Goal: Task Accomplishment & Management: Manage account settings

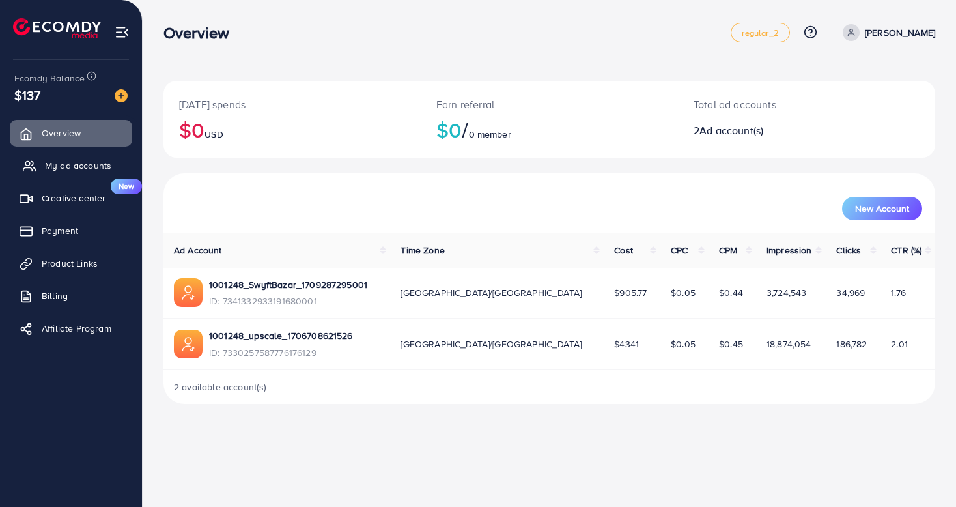
click at [70, 165] on span "My ad accounts" at bounding box center [78, 165] width 66 height 13
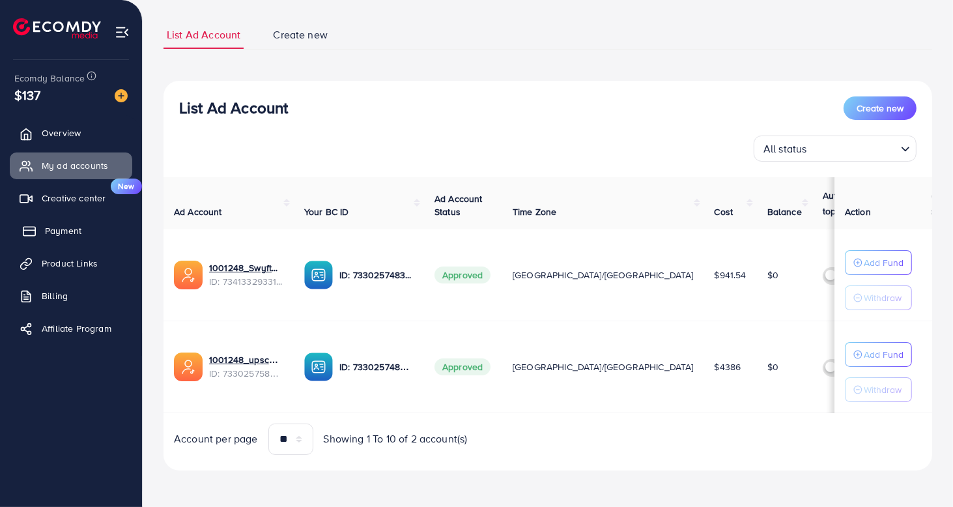
click at [70, 223] on link "Payment" at bounding box center [71, 231] width 122 height 26
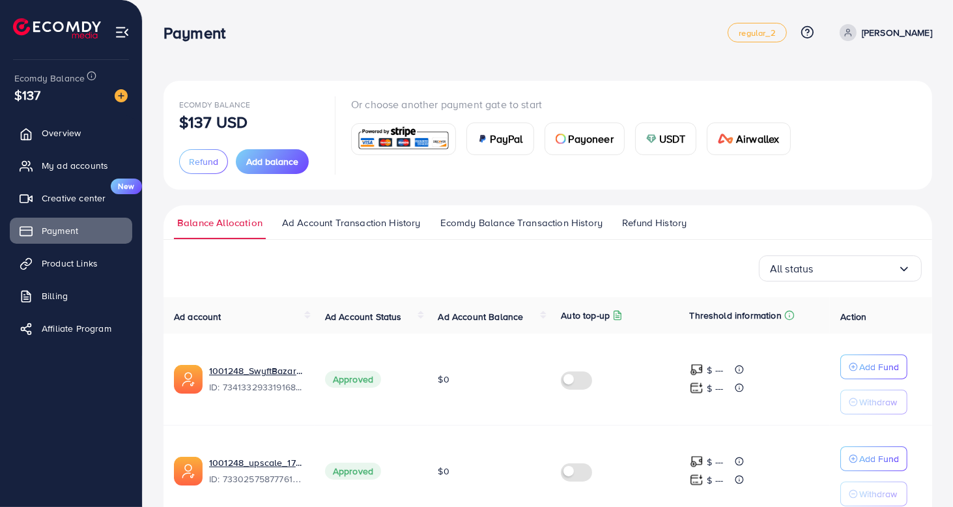
click at [378, 214] on ul "Balance Allocation Ad Account Transaction History Ecomdy Balance Transaction Hi…" at bounding box center [547, 222] width 769 height 35
click at [389, 227] on span "Ad Account Transaction History" at bounding box center [351, 223] width 139 height 14
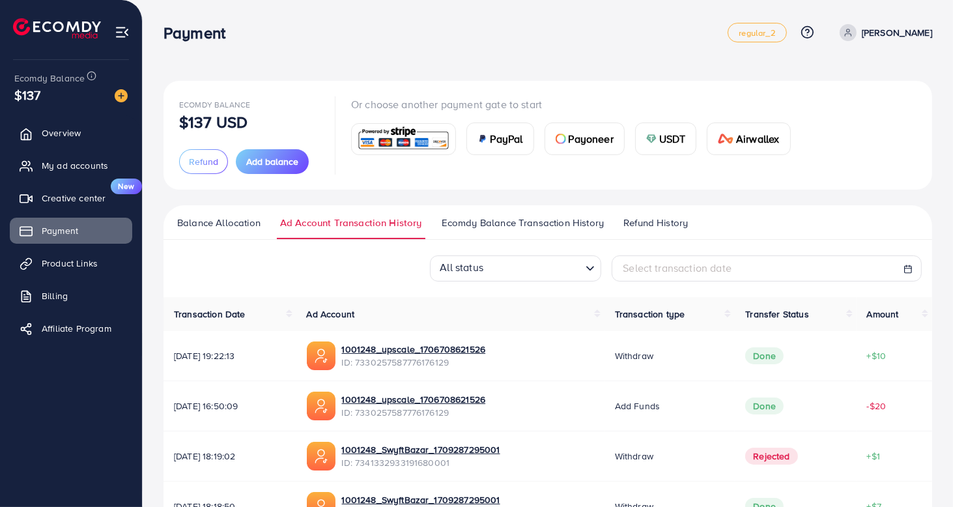
click at [464, 225] on span "Ecomdy Balance Transaction History" at bounding box center [523, 223] width 162 height 14
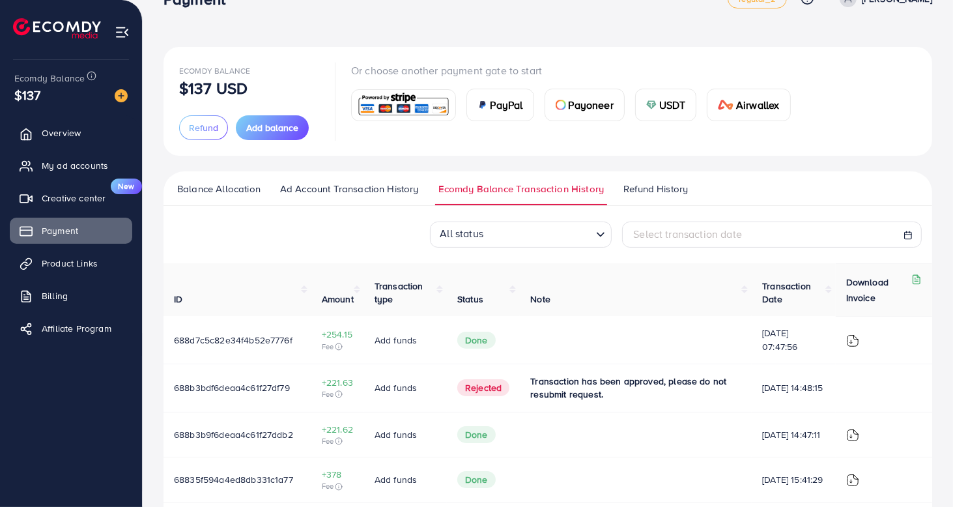
scroll to position [29, 0]
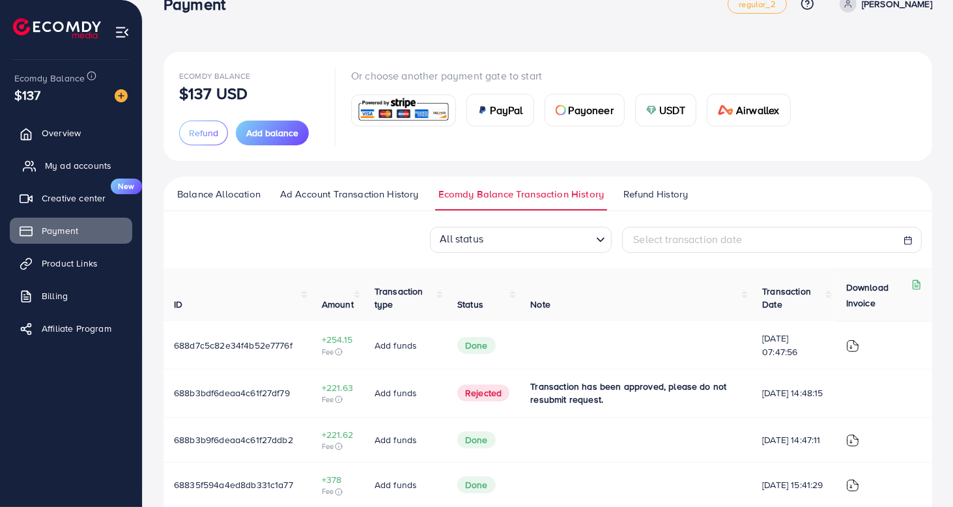
click at [82, 164] on span "My ad accounts" at bounding box center [78, 165] width 66 height 13
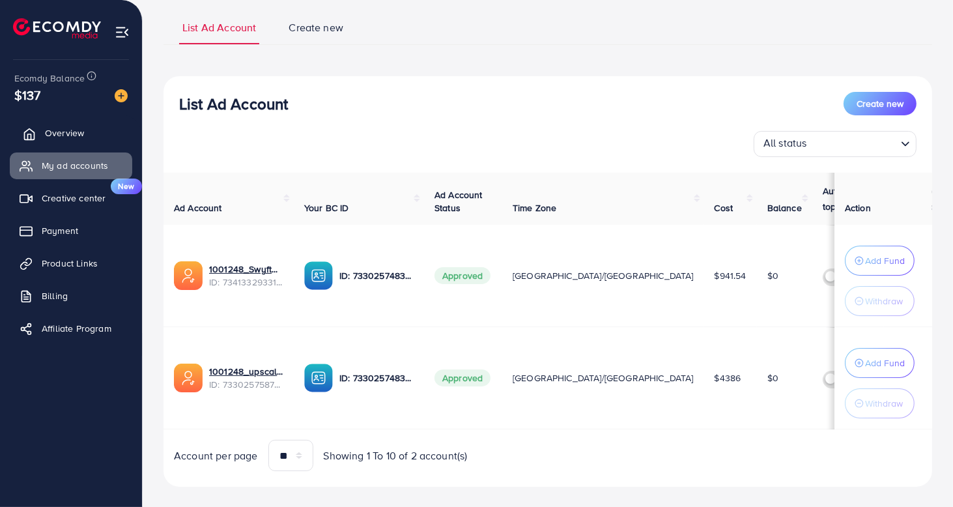
click at [83, 136] on span "Overview" at bounding box center [64, 132] width 39 height 13
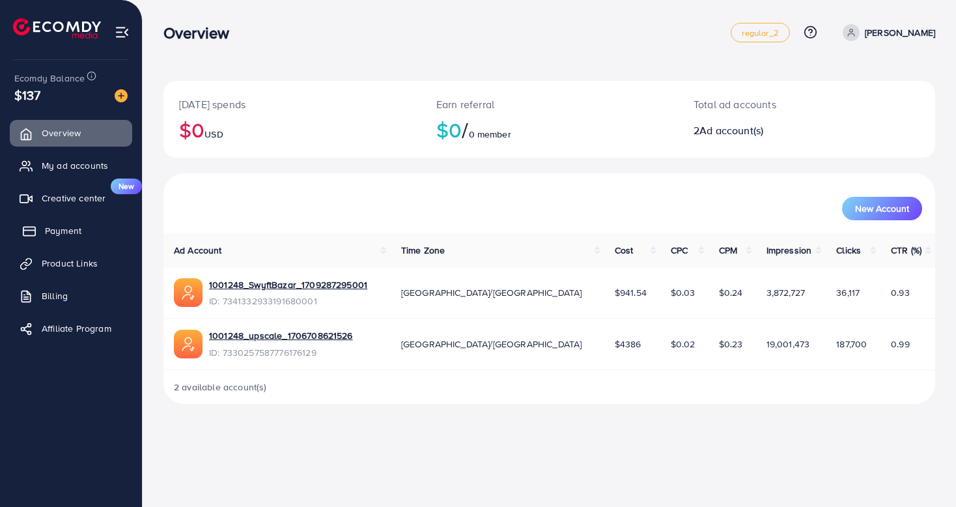
click at [83, 235] on link "Payment" at bounding box center [71, 231] width 122 height 26
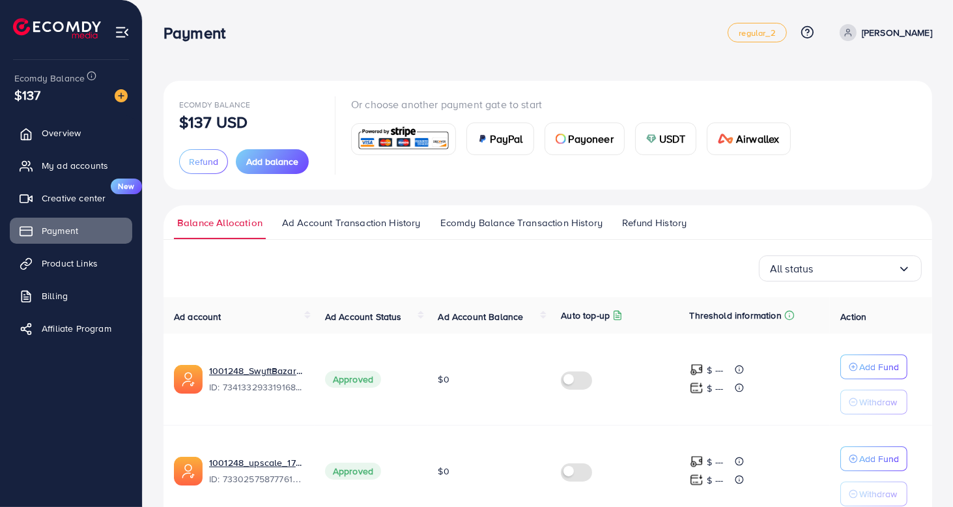
click at [649, 223] on span "Refund History" at bounding box center [654, 223] width 64 height 14
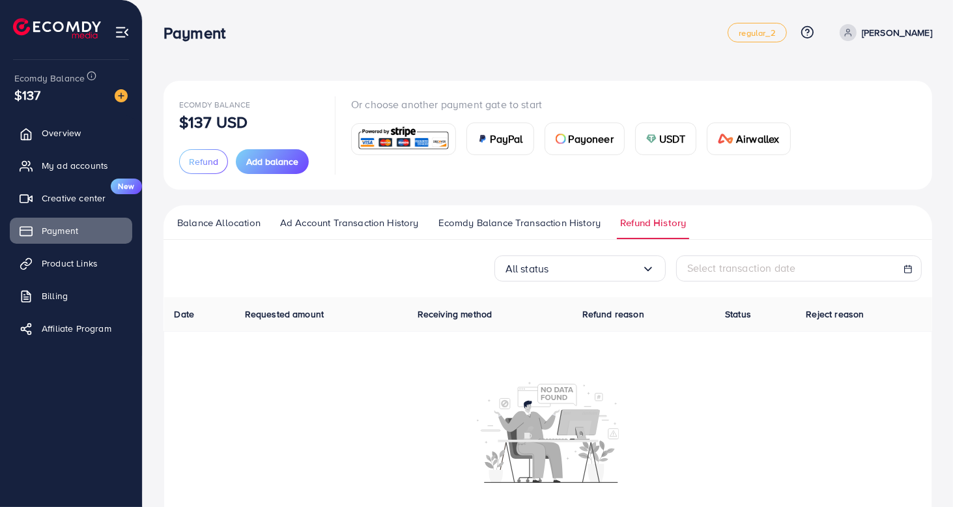
click at [531, 227] on span "Ecomdy Balance Transaction History" at bounding box center [519, 223] width 162 height 14
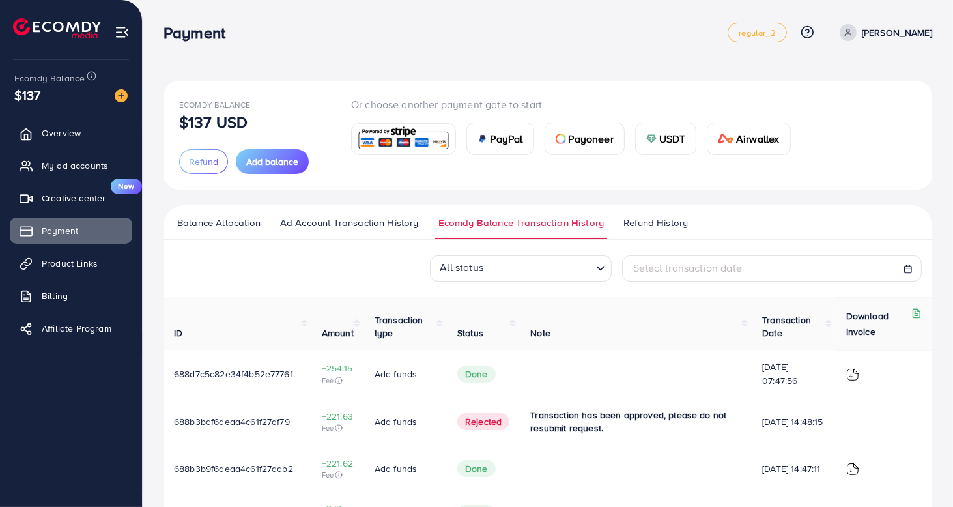
click at [252, 219] on span "Balance Allocation" at bounding box center [218, 223] width 83 height 14
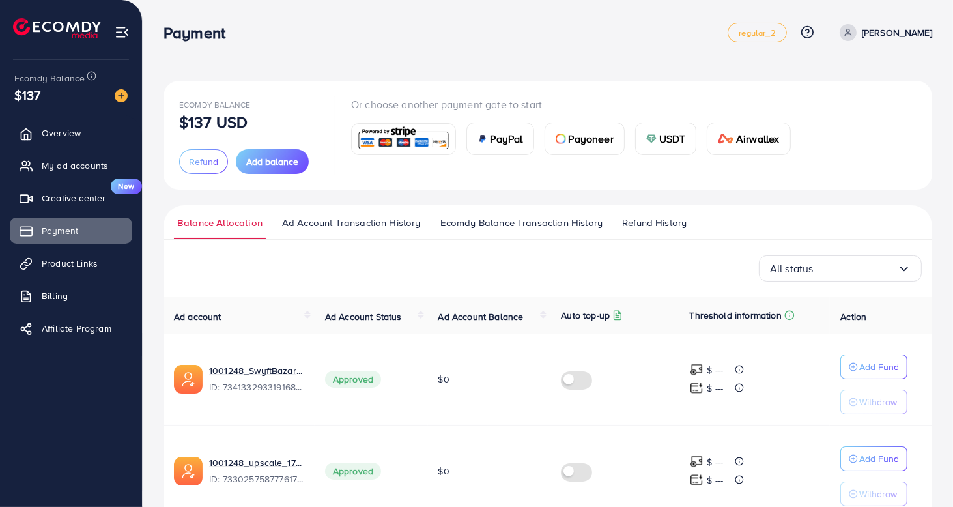
click at [478, 220] on span "Ecomdy Balance Transaction History" at bounding box center [521, 223] width 162 height 14
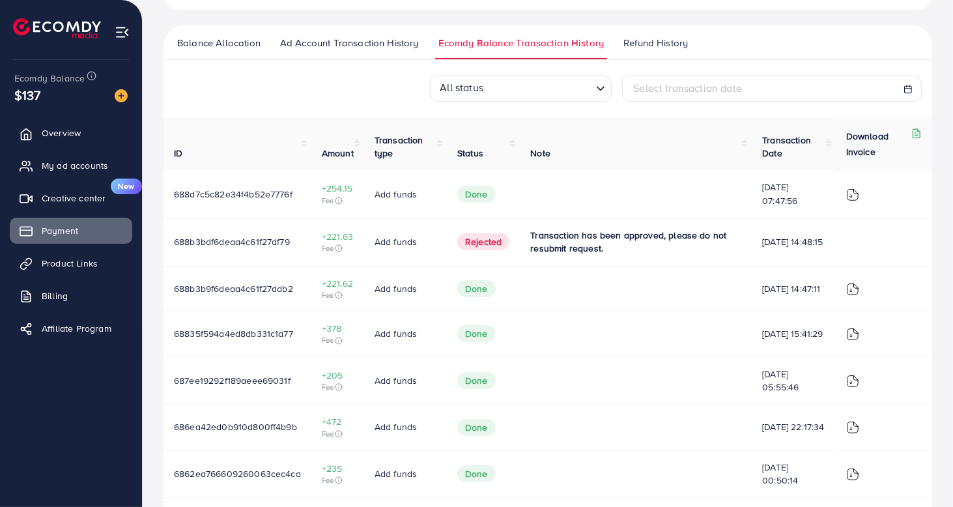
scroll to position [206, 0]
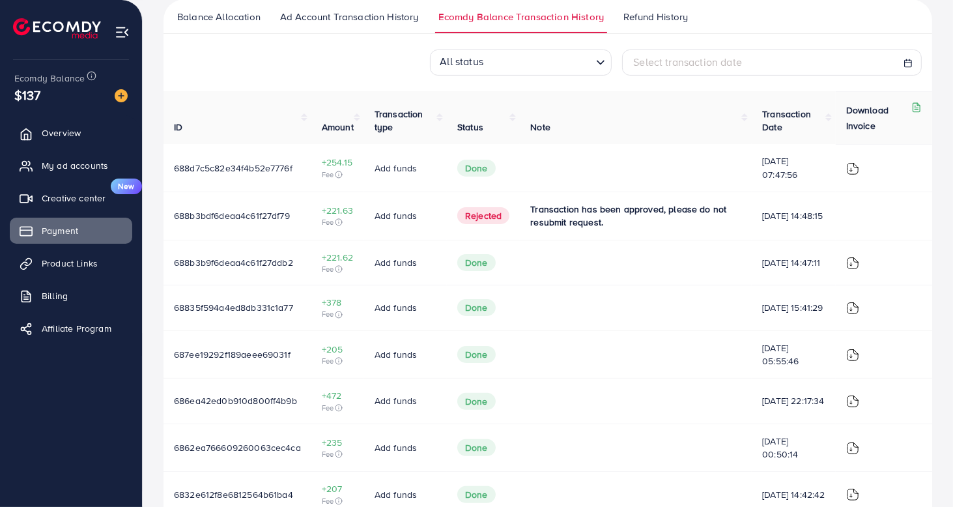
click at [918, 227] on td at bounding box center [884, 216] width 96 height 48
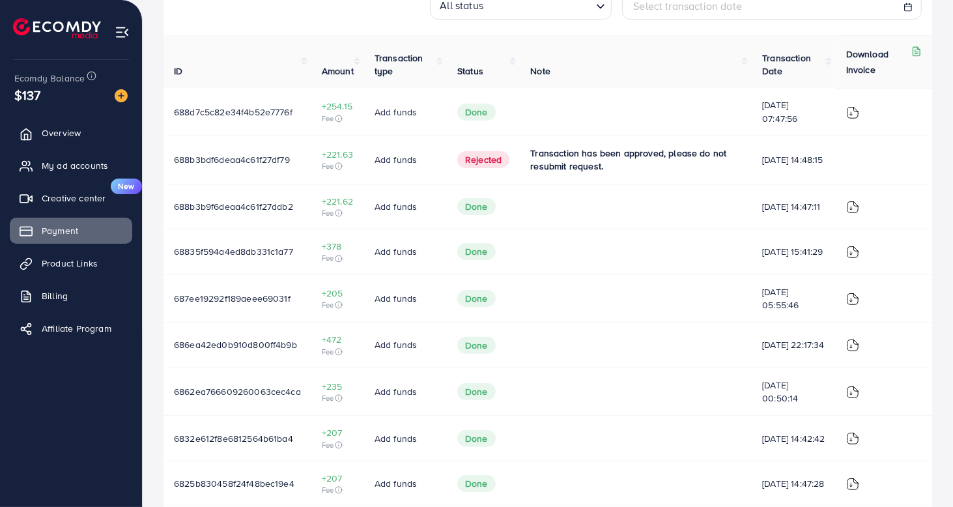
scroll to position [261, 0]
click at [791, 50] on th "Transaction Date" at bounding box center [794, 62] width 84 height 53
